Goal: Browse casually: Explore the website without a specific task or goal

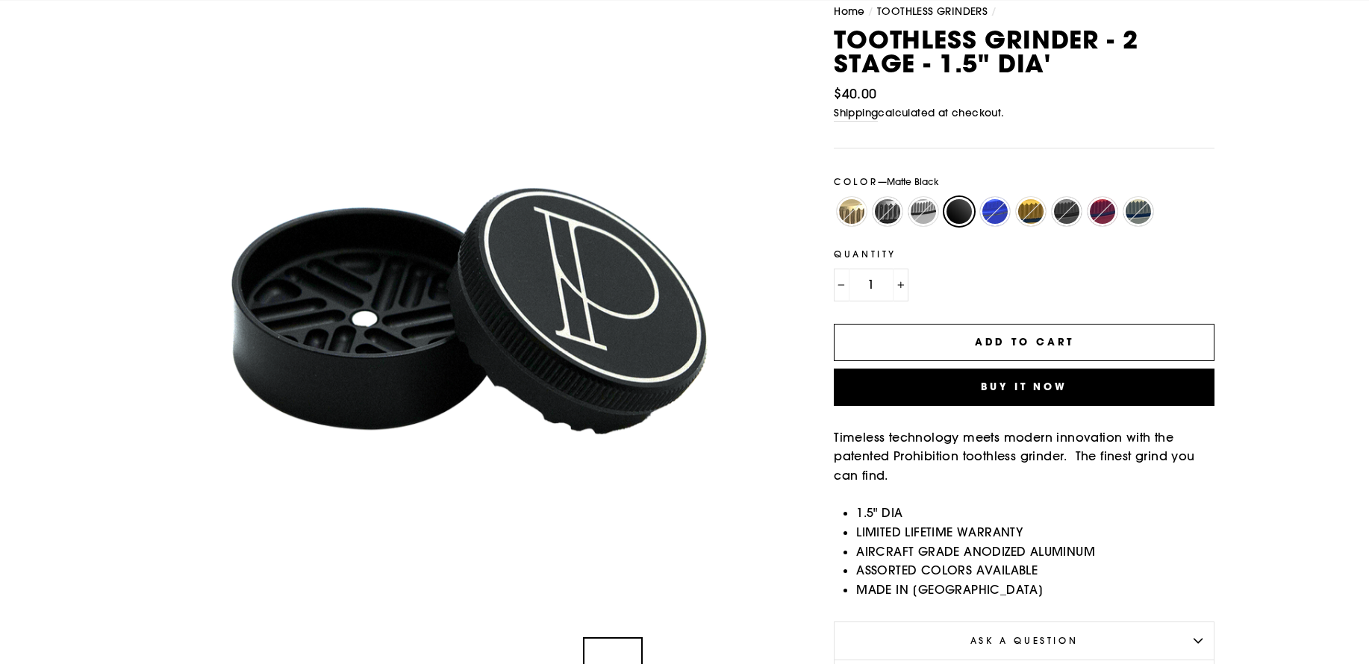
scroll to position [224, 0]
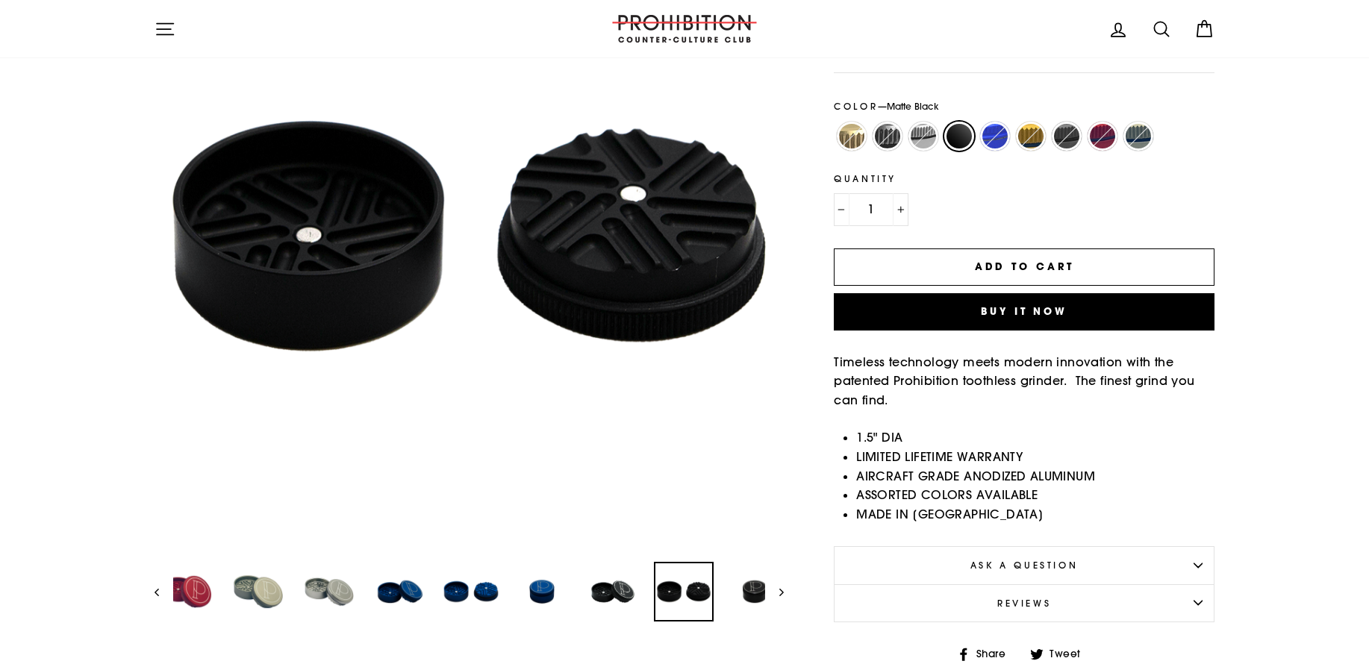
click at [693, 590] on img at bounding box center [683, 591] width 57 height 57
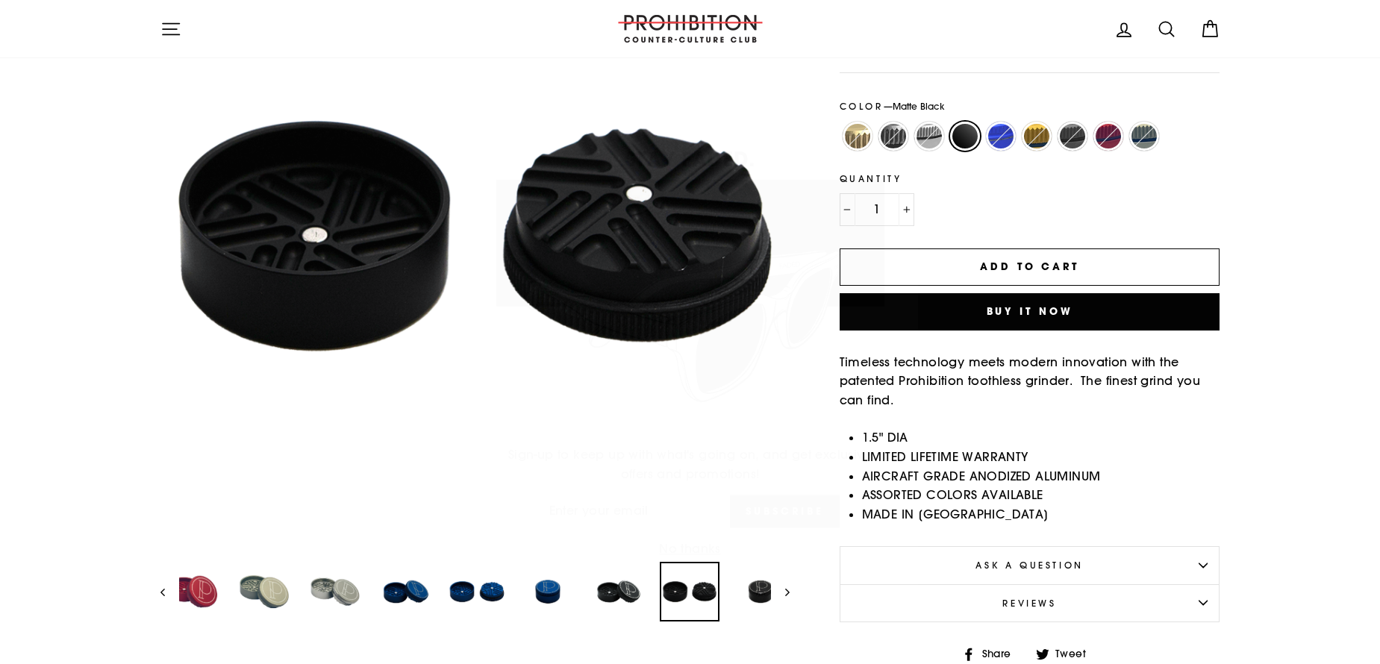
click at [632, 593] on div "STAY FADED. Sign-up to keep up with what's going on, and get exclusive offers a…" at bounding box center [690, 332] width 1380 height 664
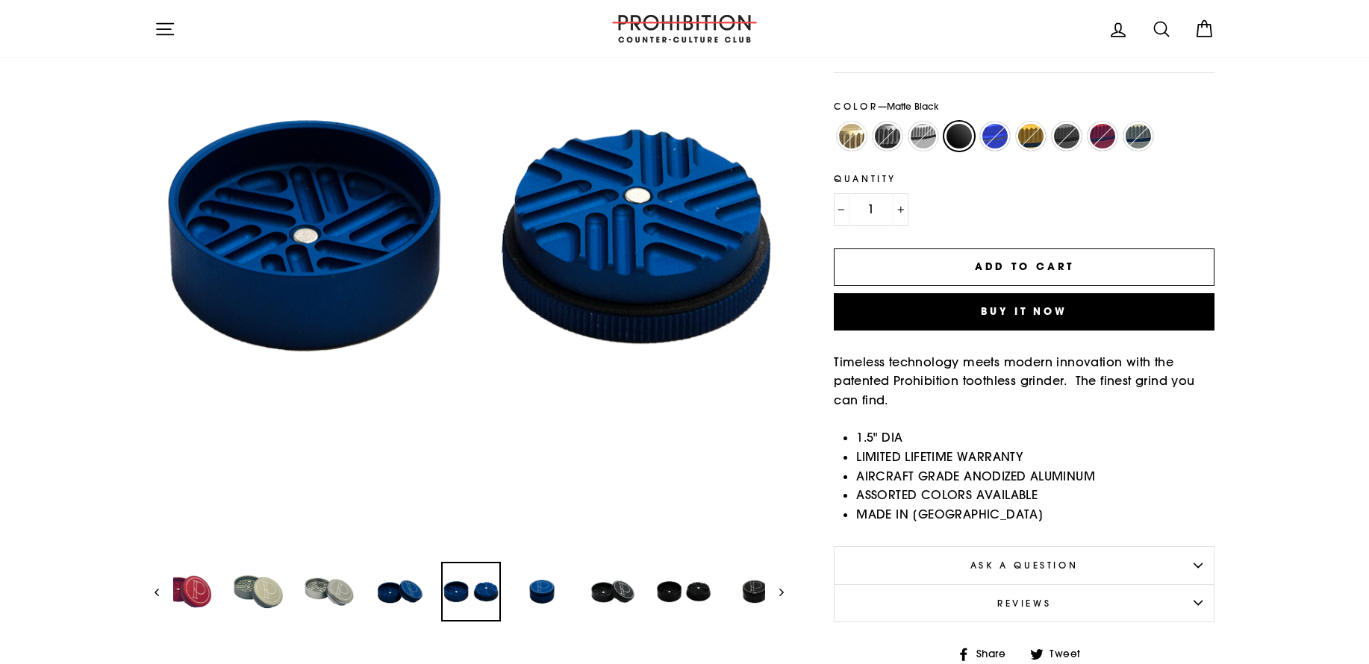
click at [474, 593] on img at bounding box center [471, 591] width 57 height 57
click at [456, 84] on button "Close (esc)" at bounding box center [469, 236] width 630 height 630
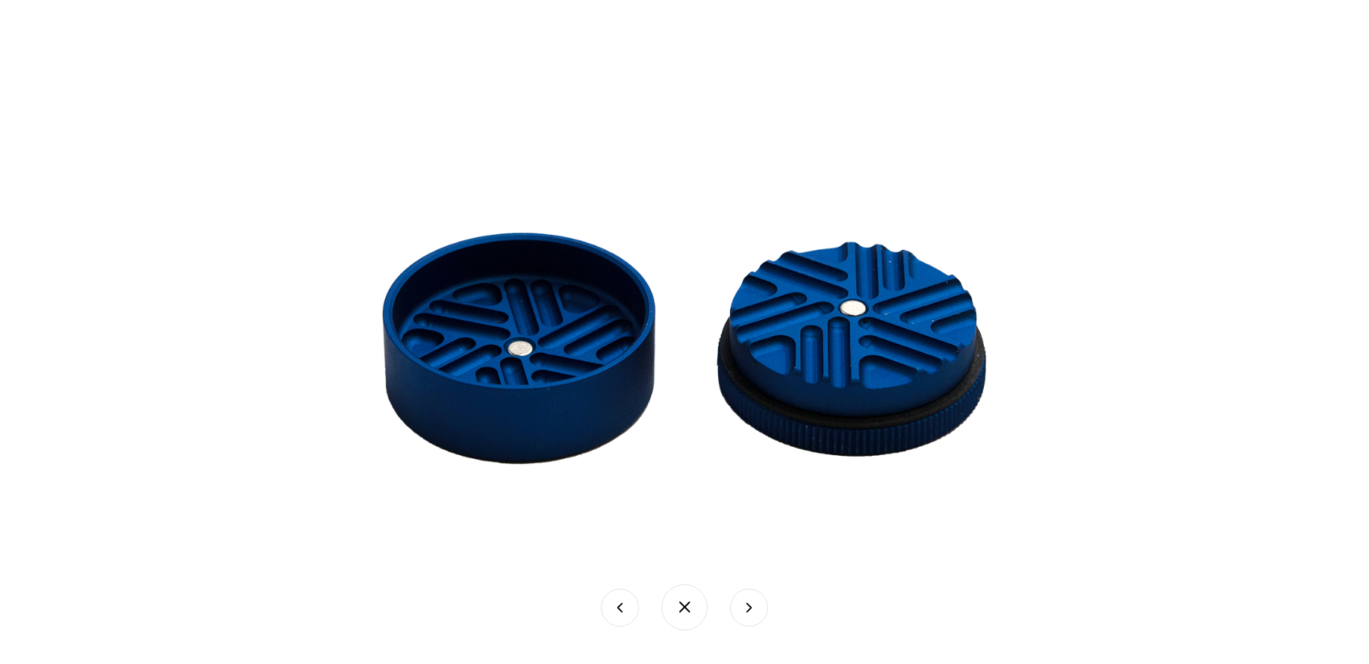
scroll to position [373, 0]
click at [686, 617] on button at bounding box center [684, 607] width 46 height 46
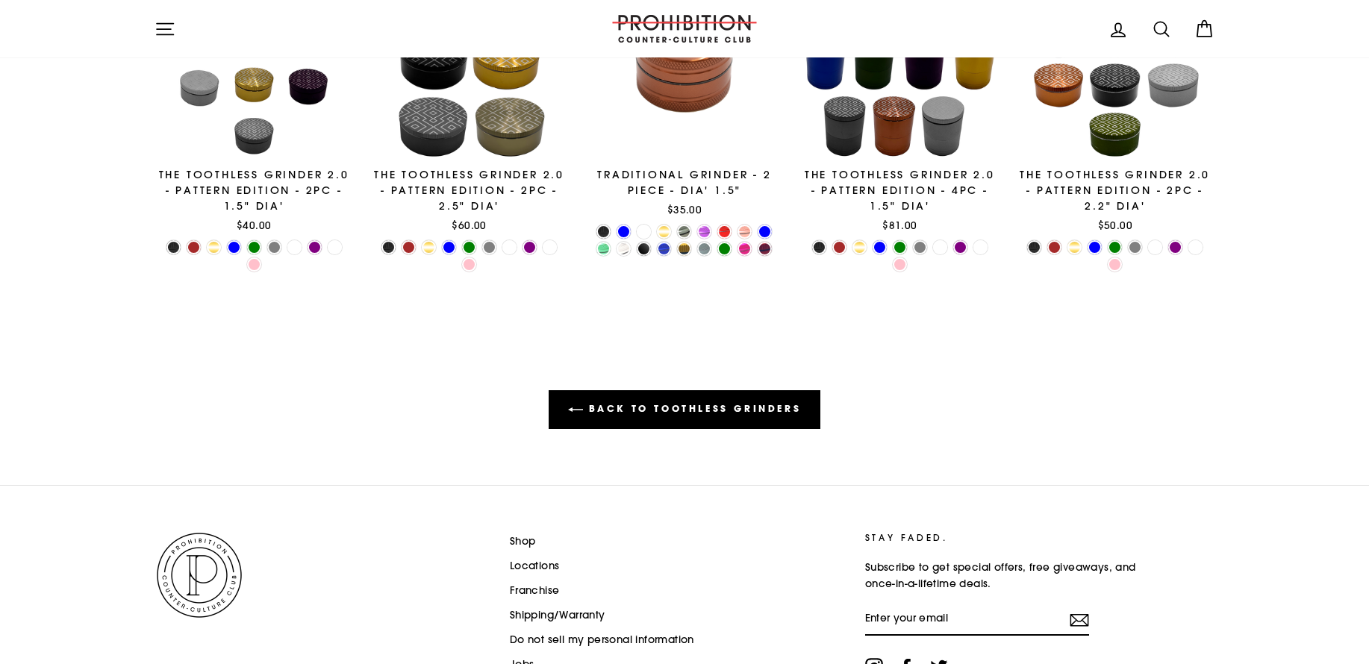
scroll to position [1120, 0]
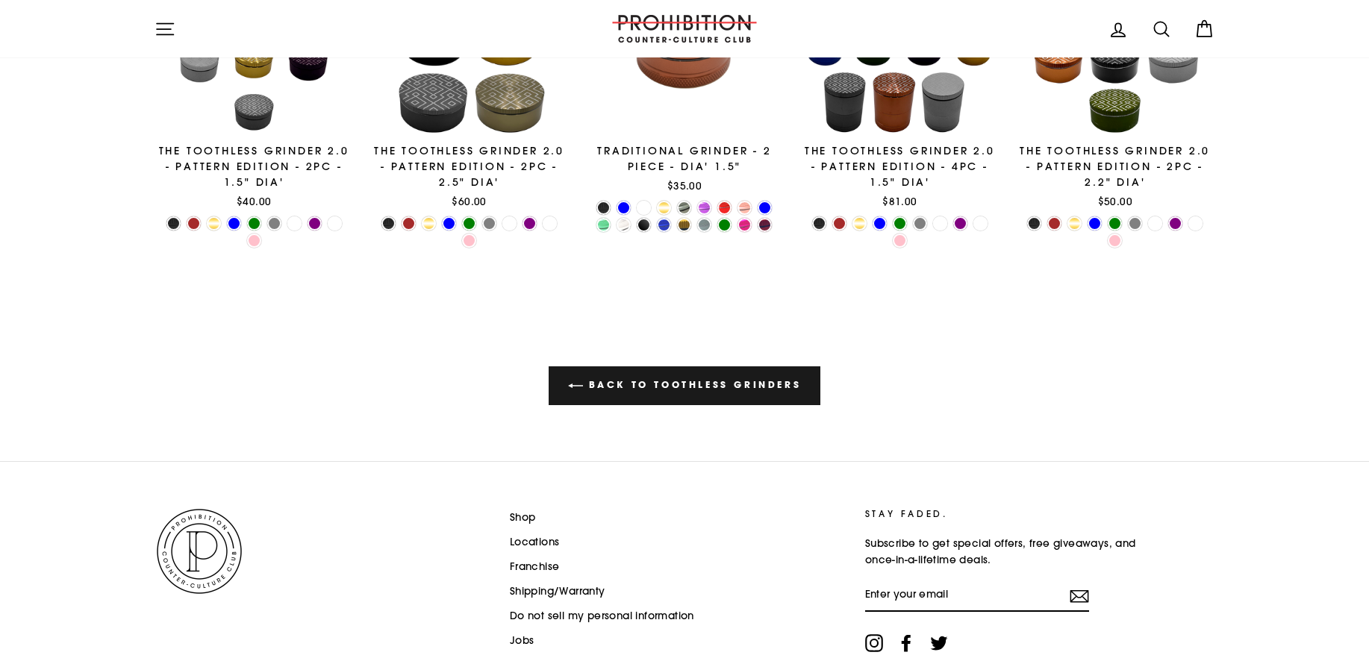
click at [754, 389] on link "Back to TOOTHLESS GRINDERS" at bounding box center [685, 385] width 272 height 39
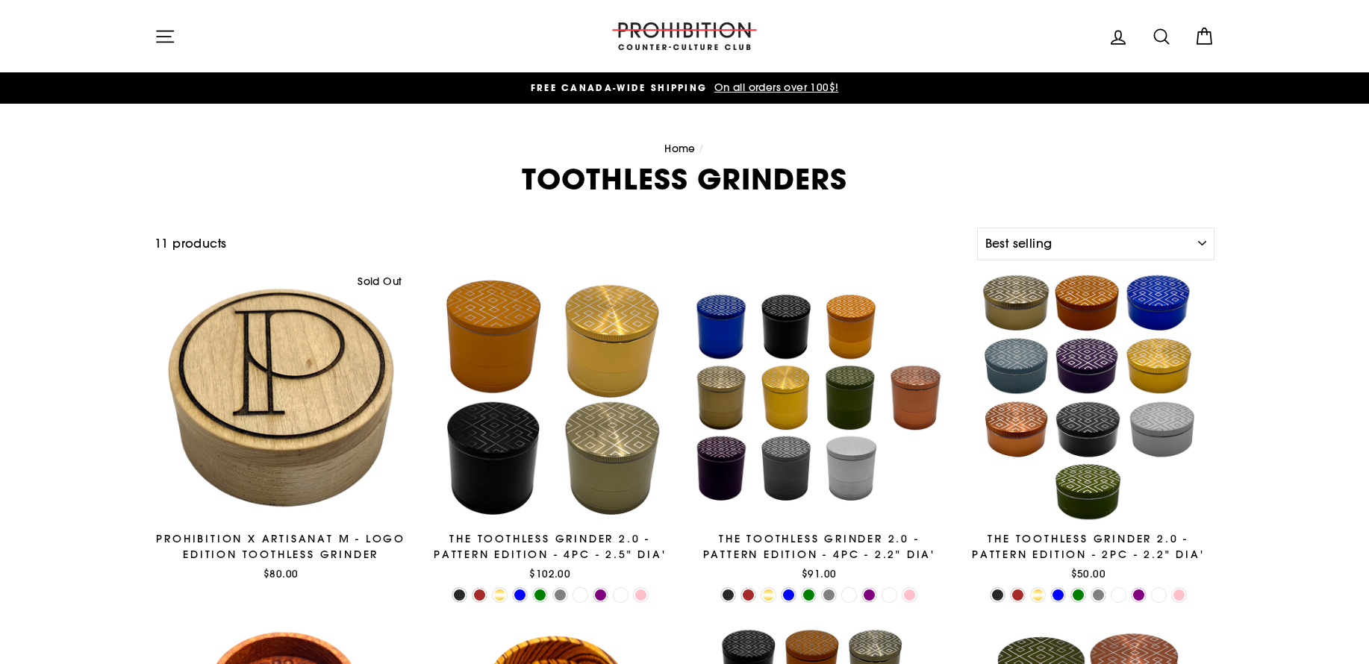
select select "best-selling"
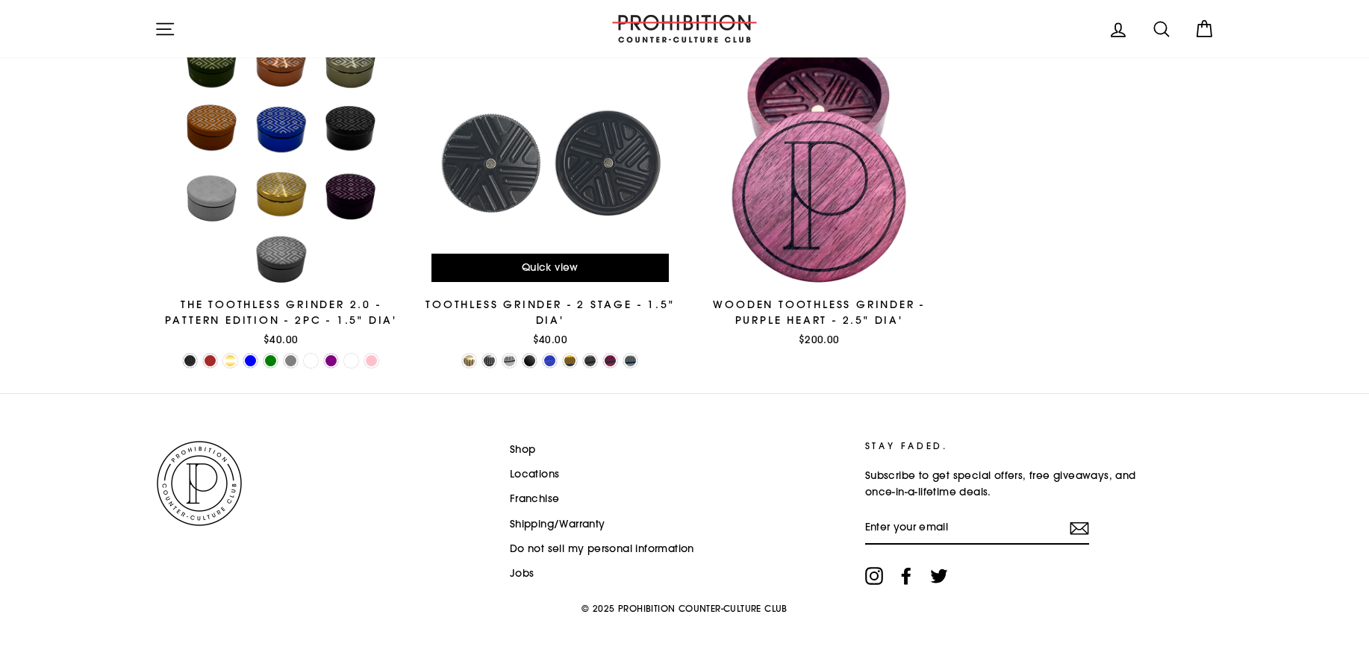
scroll to position [950, 0]
